Goal: Task Accomplishment & Management: Complete application form

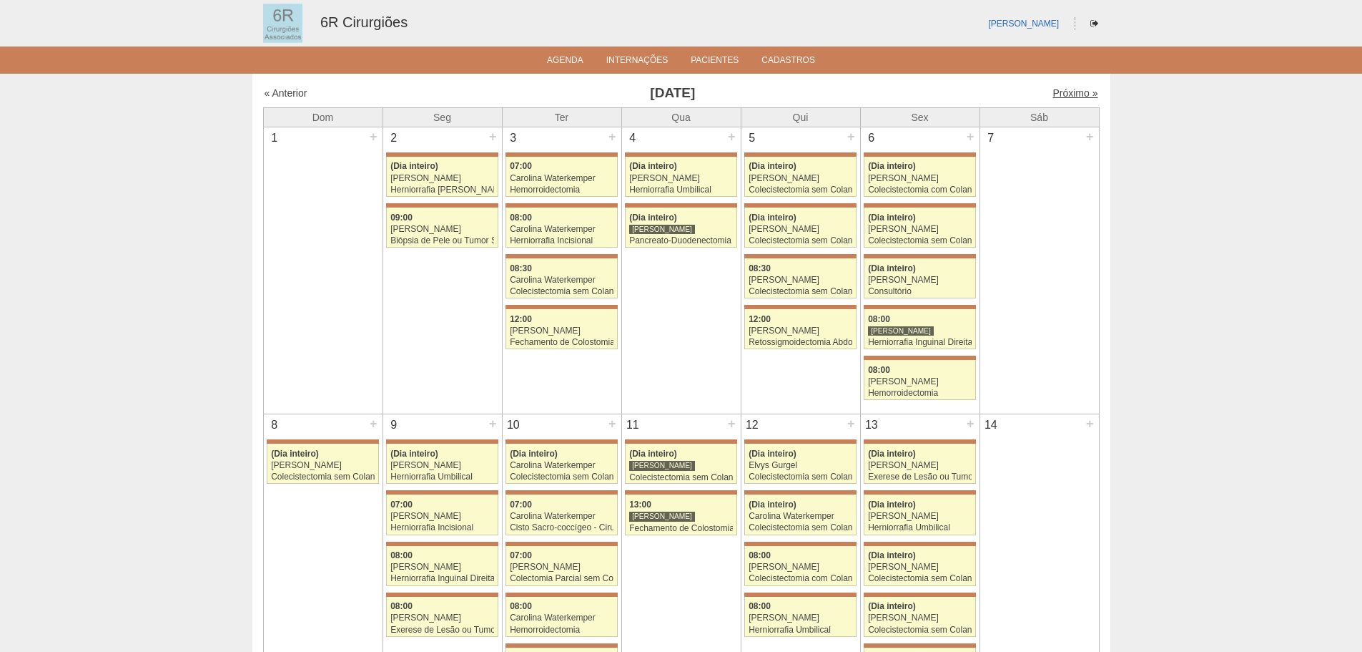
click at [1080, 94] on link "Próximo »" at bounding box center [1075, 92] width 45 height 11
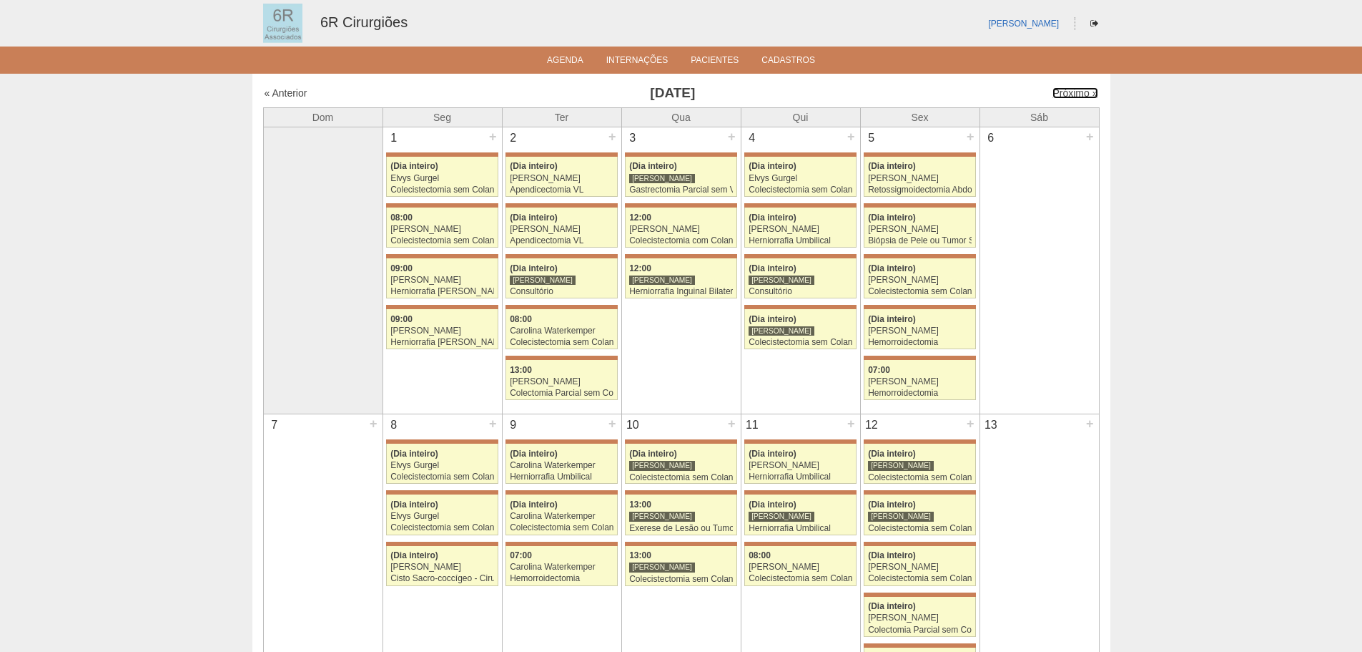
click at [1080, 94] on link "Próximo »" at bounding box center [1075, 92] width 45 height 11
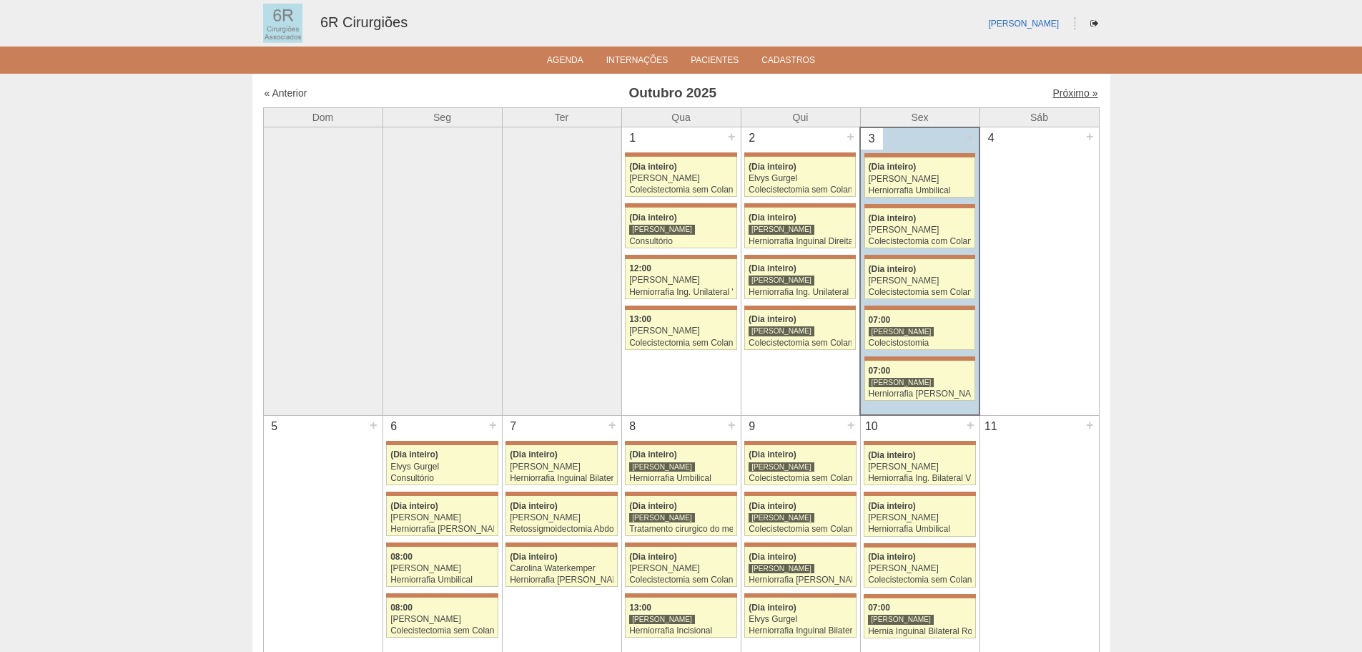
click at [1063, 93] on link "Próximo »" at bounding box center [1075, 92] width 45 height 11
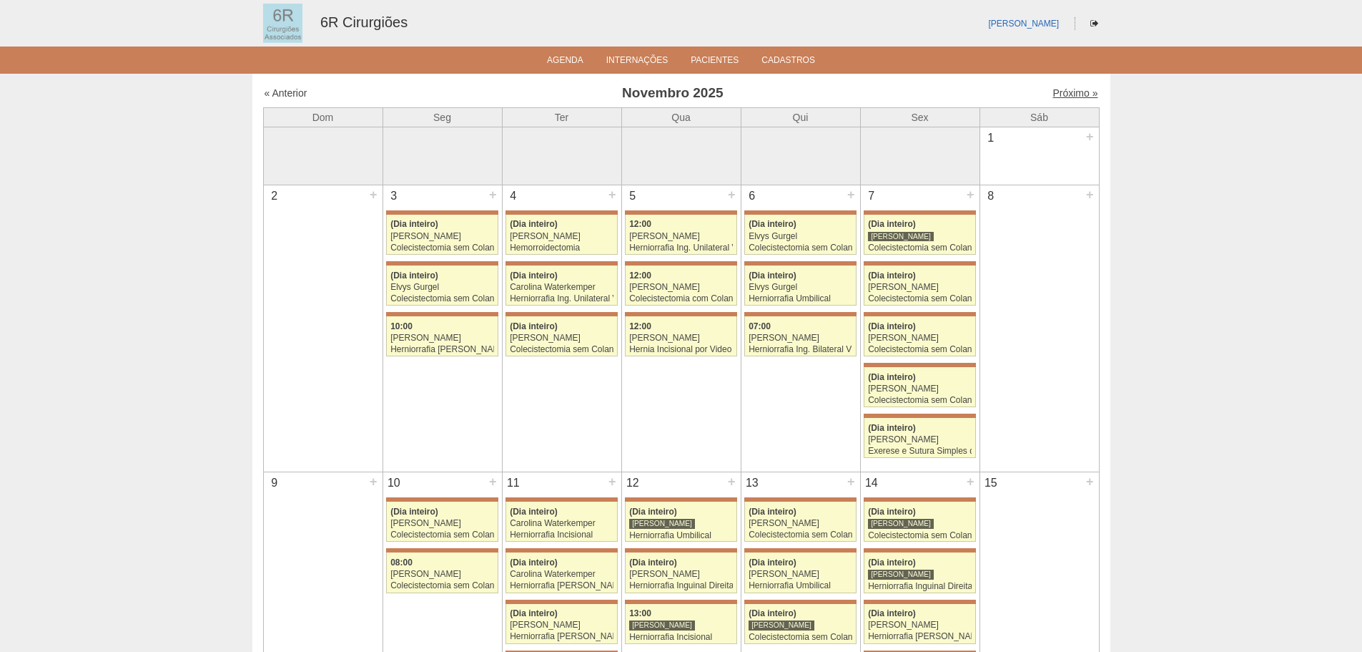
click at [1059, 93] on link "Próximo »" at bounding box center [1075, 92] width 45 height 11
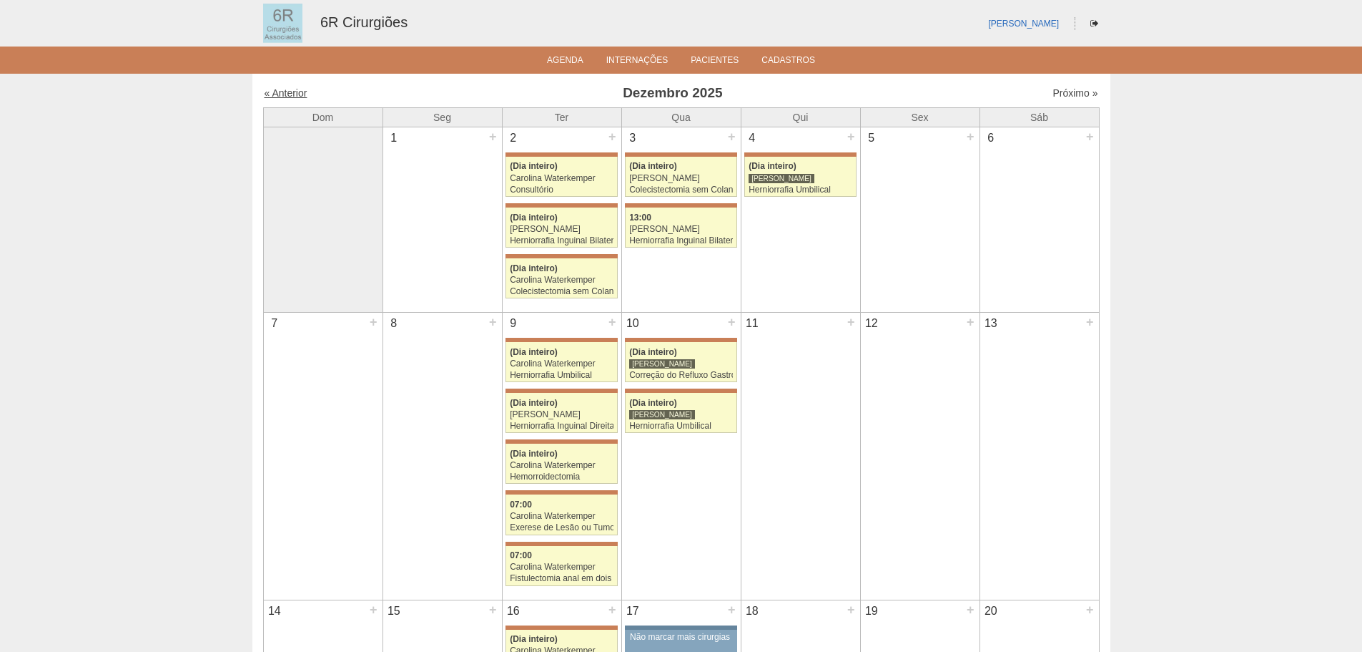
click at [292, 93] on link "« Anterior" at bounding box center [286, 92] width 43 height 11
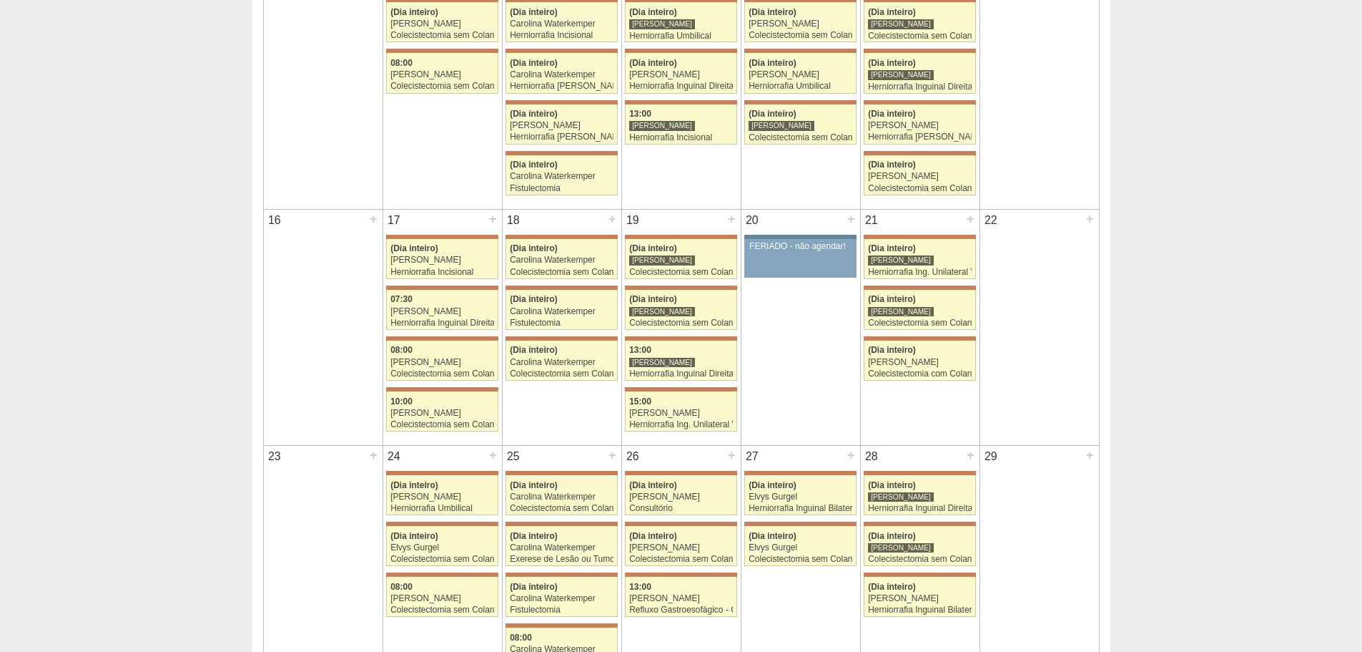
scroll to position [501, 0]
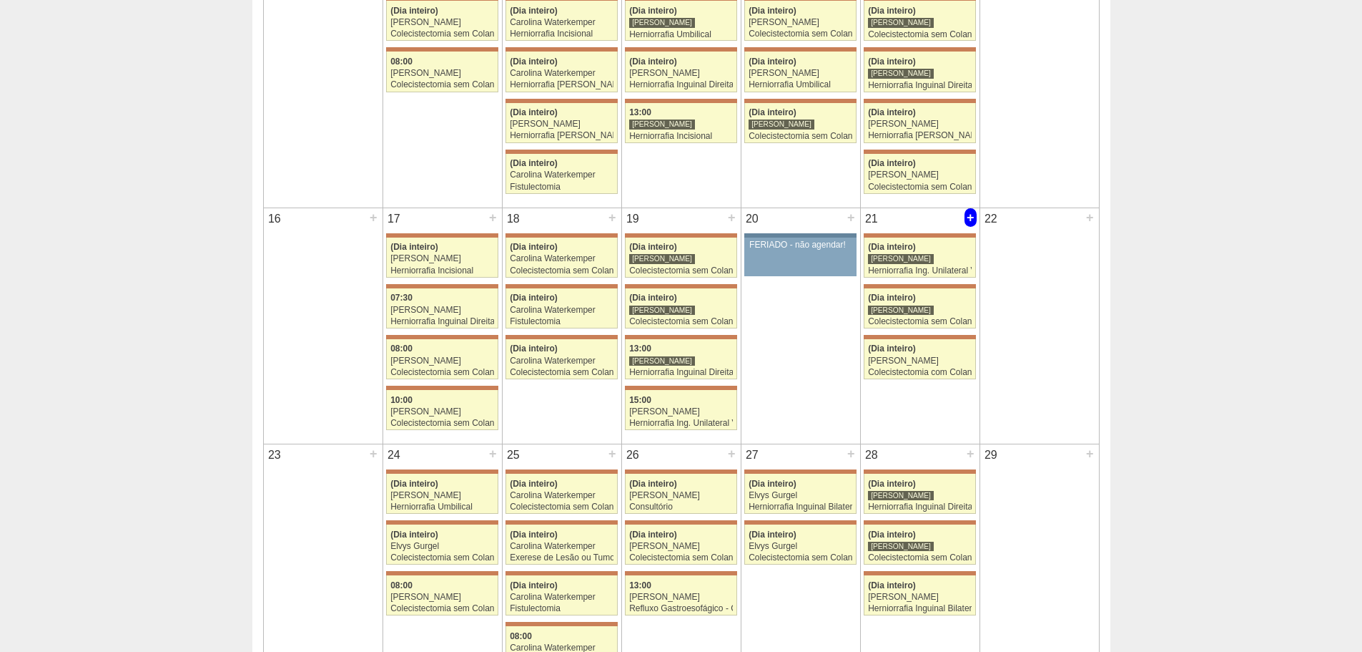
click at [971, 216] on div "+" at bounding box center [971, 217] width 12 height 19
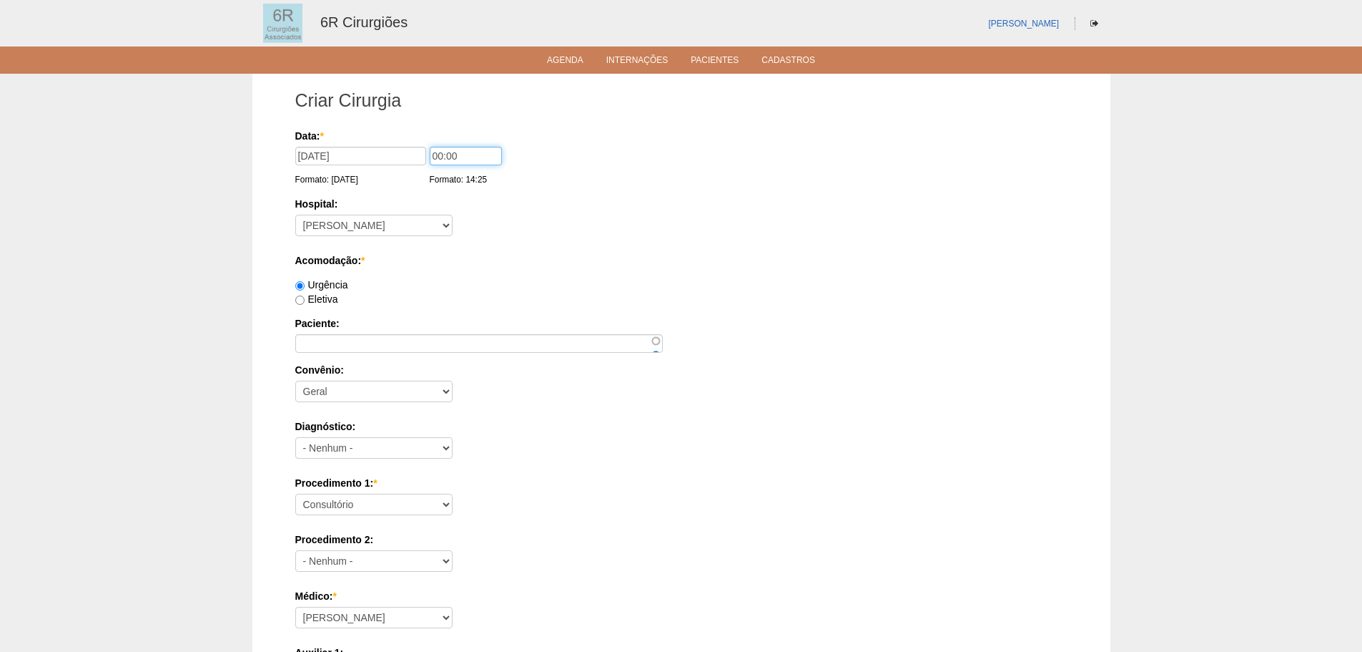
click at [438, 153] on input "00:00" at bounding box center [466, 156] width 72 height 19
type input "07:00"
click at [468, 243] on div "Data: * 21/11/2025 Formato: 03/10/2025 07:00 Formato: 14:25 Hospital: - Nenhum …" at bounding box center [681, 616] width 772 height 974
click at [298, 298] on input "Eletiva" at bounding box center [299, 299] width 9 height 9
radio input "true"
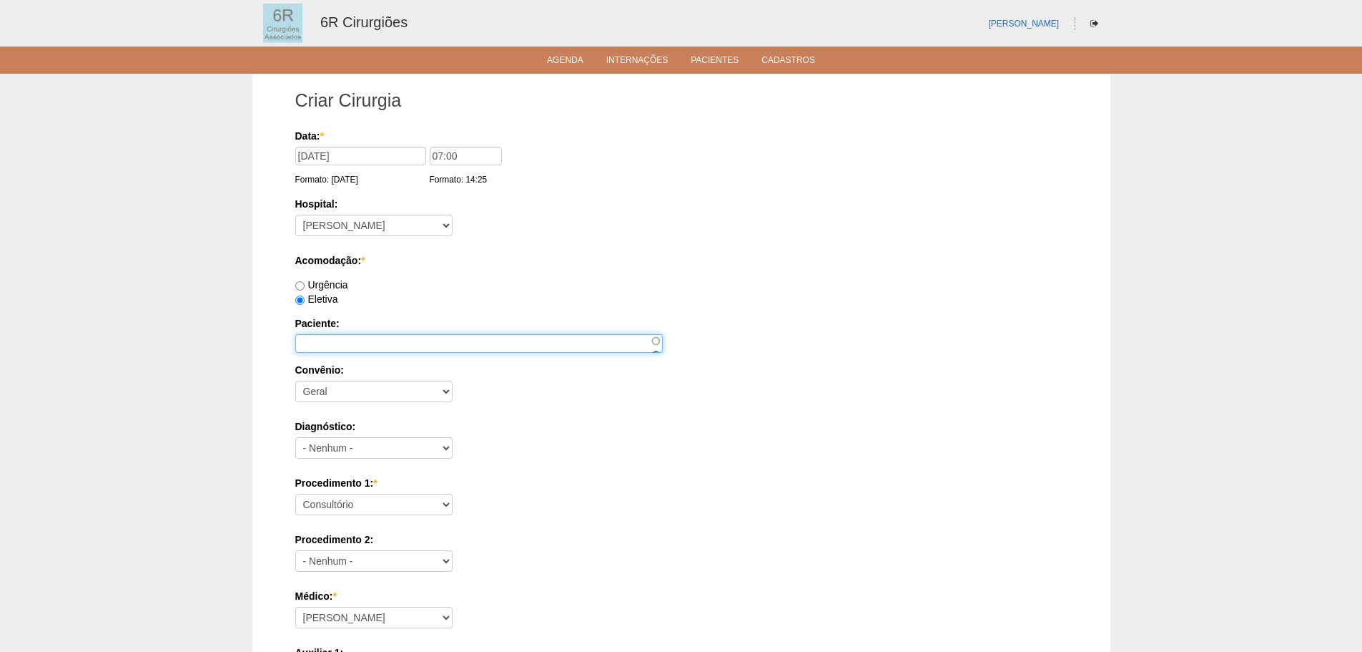
click at [337, 341] on input "Paciente:" at bounding box center [479, 343] width 368 height 19
type input "A"
type input "Marisa Nunes de Oliveira"
click at [383, 393] on select "- Nenhum - Geral" at bounding box center [373, 390] width 157 height 21
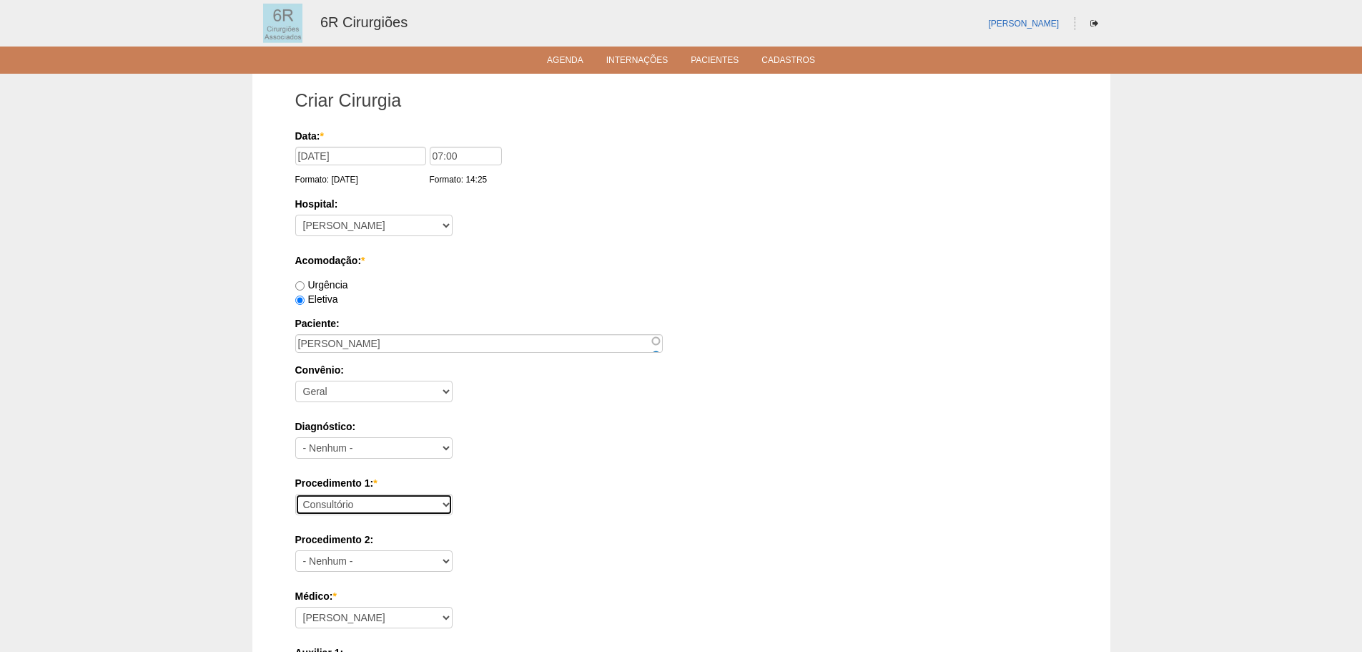
click at [355, 508] on select "Consultório Abscesso Hepático - Drenagem Abscesso perianal Amputação Abdômino P…" at bounding box center [373, 503] width 157 height 21
select select "66650"
click at [295, 493] on select "Consultório Abscesso Hepático - Drenagem Abscesso perianal Amputação Abdômino P…" at bounding box center [373, 503] width 157 height 21
click at [596, 473] on div "Data: * 21/11/2025 Formato: 03/10/2025 07:00 Formato: 14:25 Hospital: - Nenhum …" at bounding box center [681, 616] width 772 height 974
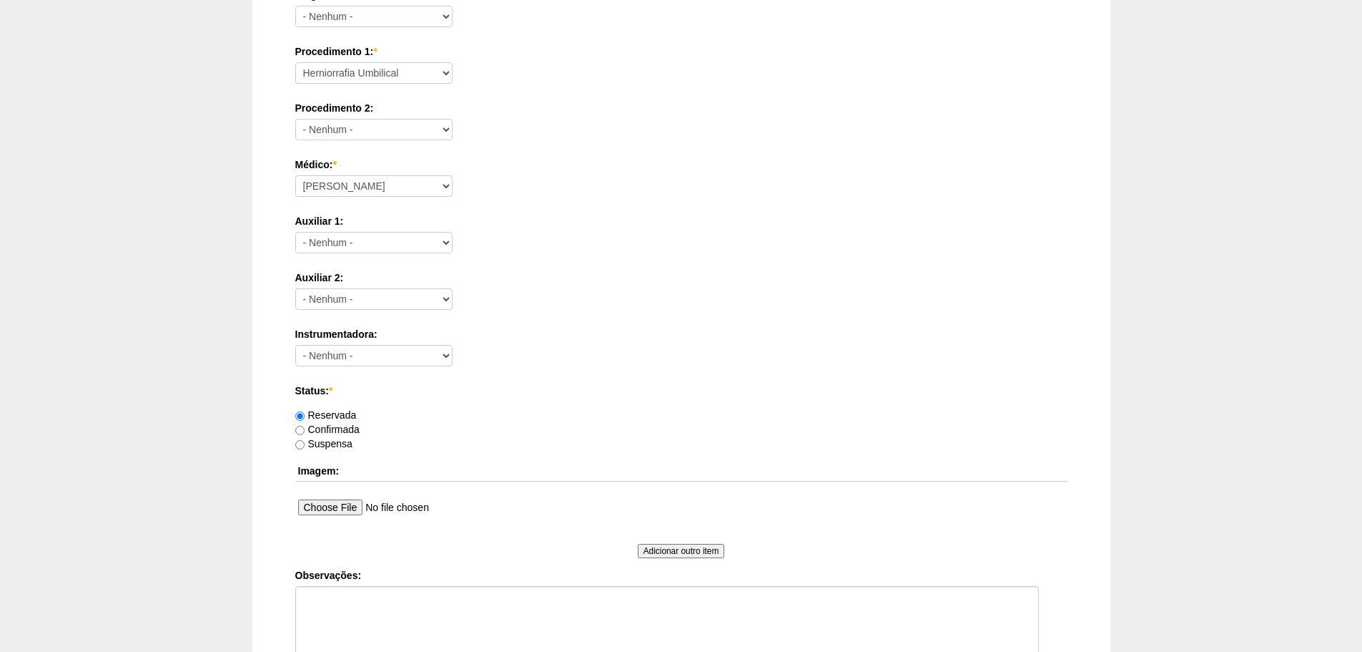
scroll to position [501, 0]
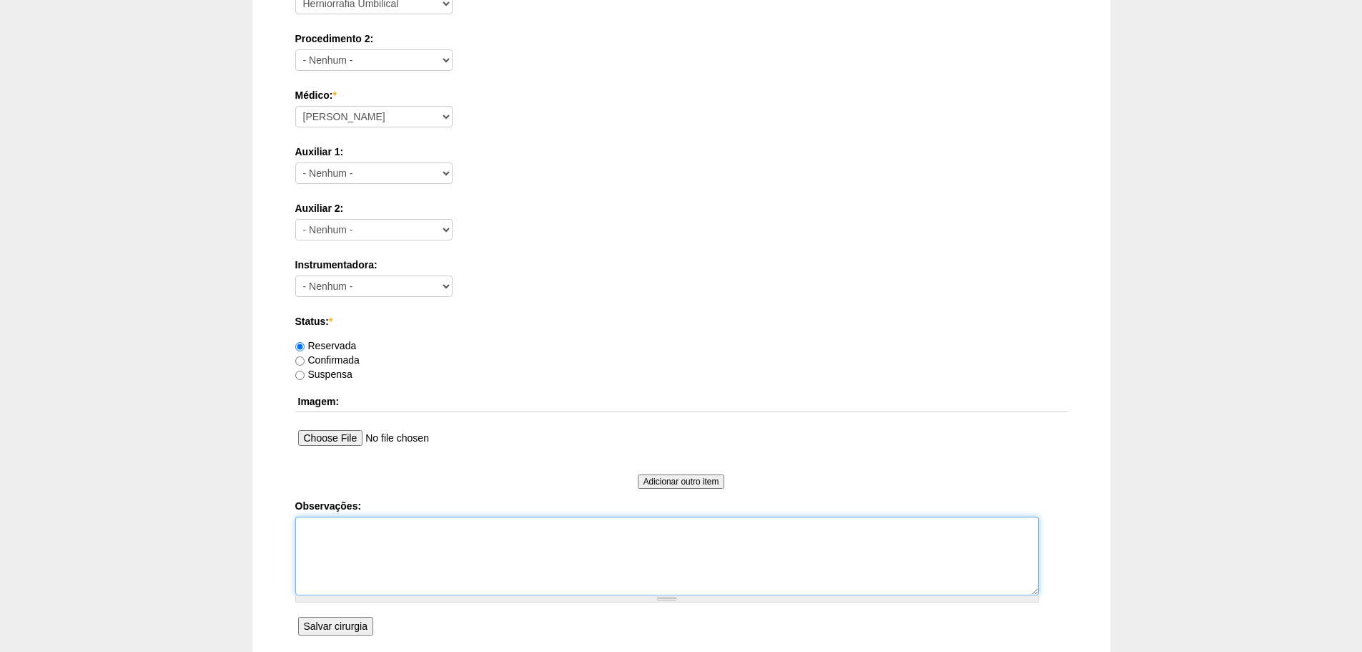
click at [428, 531] on textarea "Observações:" at bounding box center [667, 555] width 744 height 79
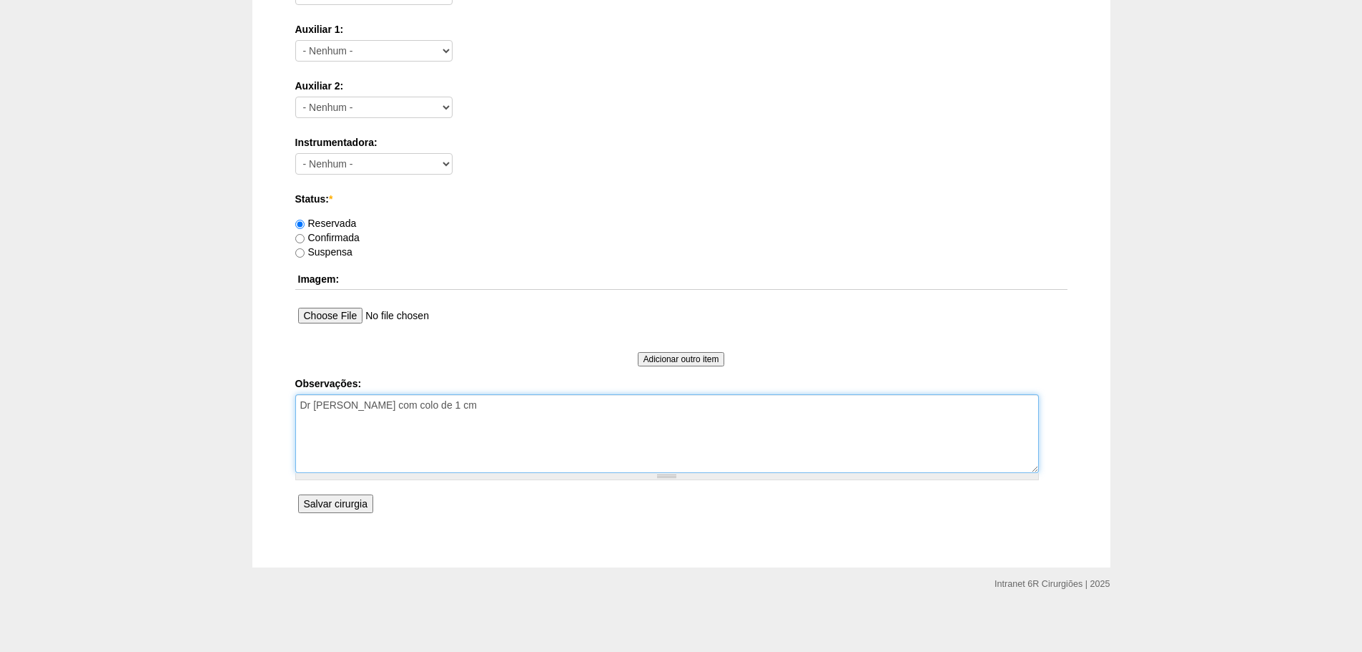
scroll to position [625, 0]
type textarea "Dr Caio Hérnia com colo de 1 cm"
click at [365, 501] on input "Salvar cirurgia" at bounding box center [335, 501] width 75 height 19
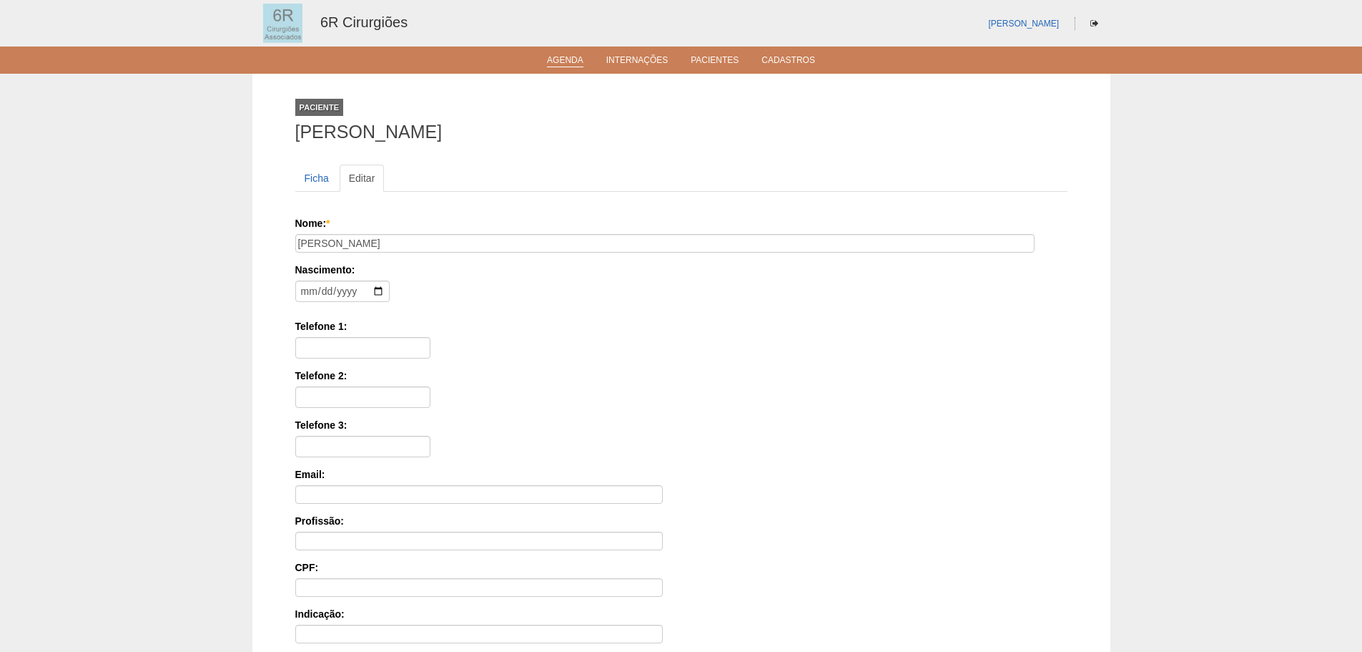
click at [570, 62] on link "Agenda" at bounding box center [565, 61] width 36 height 12
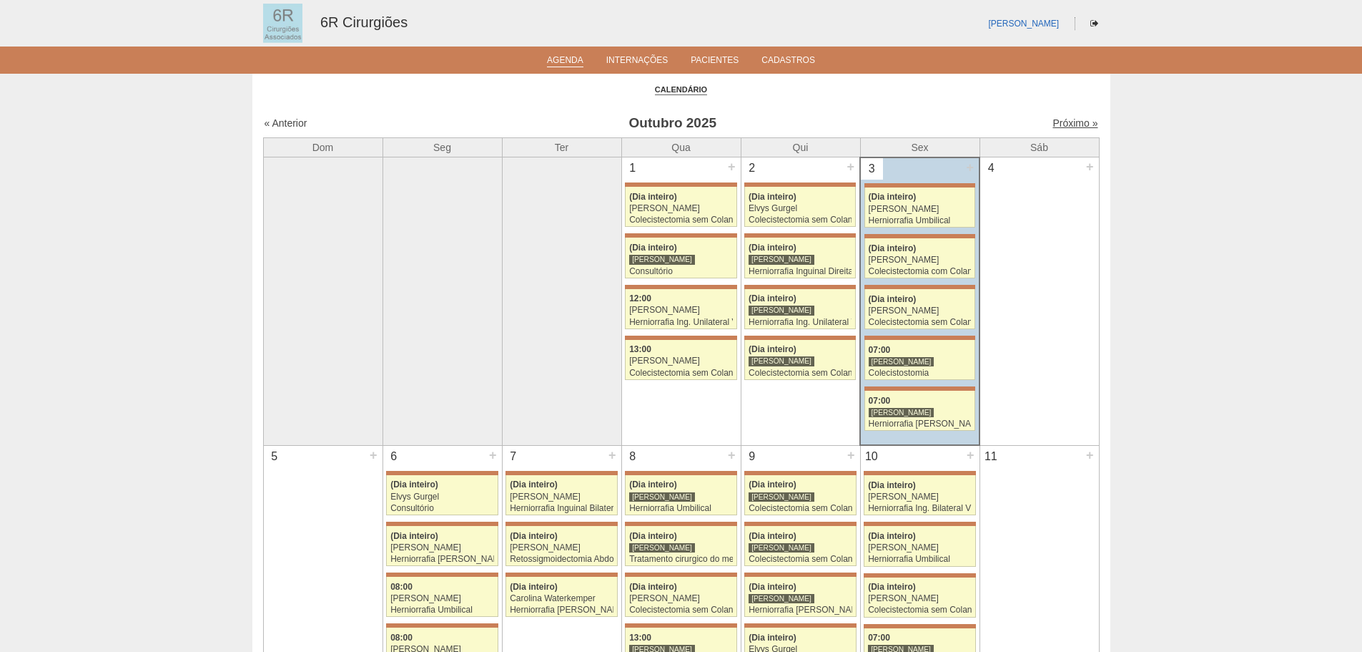
click at [1061, 123] on link "Próximo »" at bounding box center [1075, 122] width 45 height 11
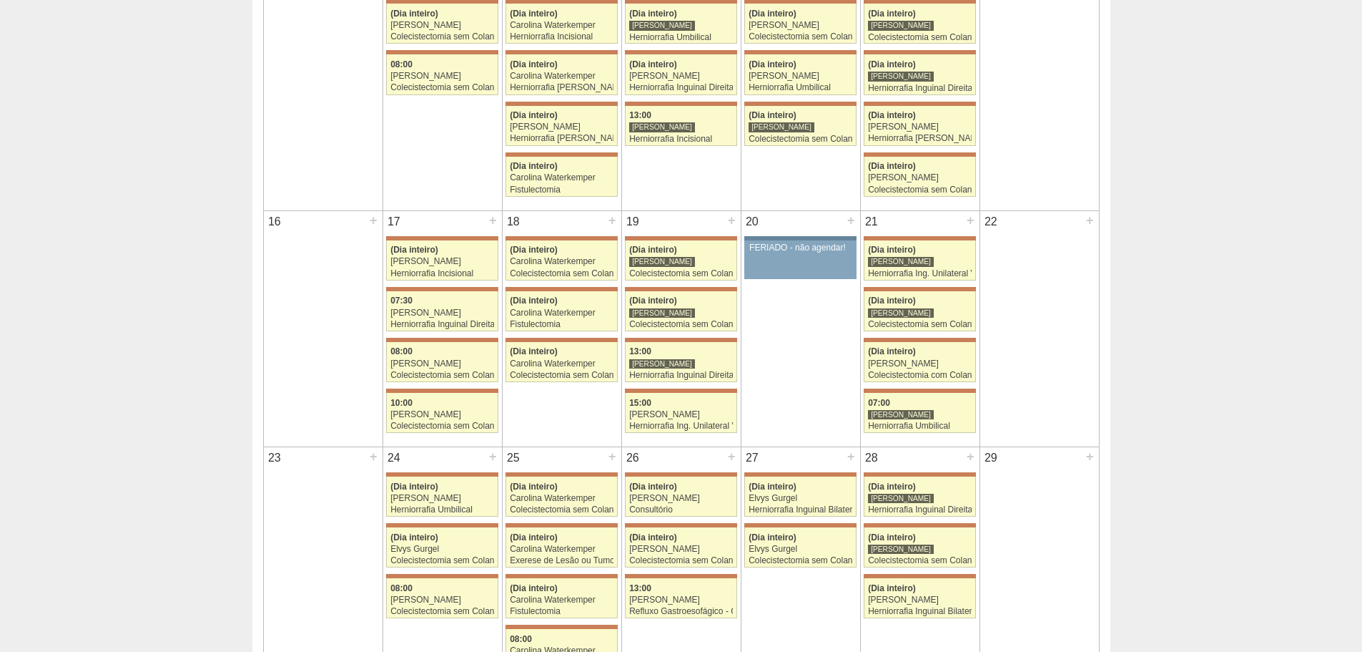
scroll to position [501, 0]
